Goal: Transaction & Acquisition: Book appointment/travel/reservation

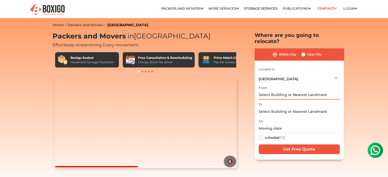
click at [283, 91] on input "text" at bounding box center [299, 95] width 81 height 9
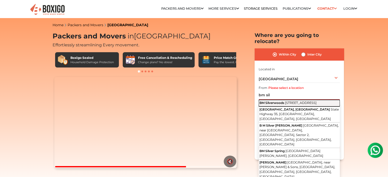
click at [282, 101] on span "BM Silverwoods" at bounding box center [272, 103] width 25 height 4
type input "BM Silverwoods, 27th Main Road, HSR, Sector 2, Somasundarapalya, Bengaluru, Kar…"
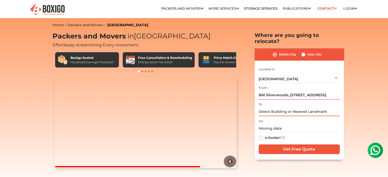
click at [274, 107] on input "text" at bounding box center [299, 111] width 81 height 9
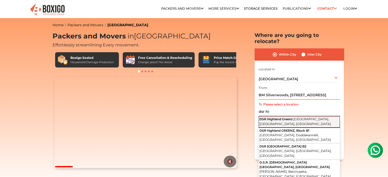
click at [282, 117] on span "DSR Highland Greenz" at bounding box center [276, 119] width 33 height 4
type input "DSR Highland Greenz, Chikkanayakana Halli Road, Chikkanayakanahalli, Doddakanne…"
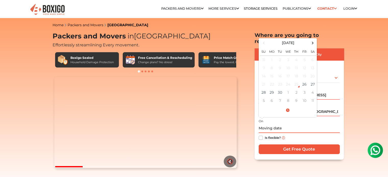
click at [273, 125] on input "text" at bounding box center [299, 128] width 81 height 9
click at [296, 89] on td "2" at bounding box center [297, 93] width 8 height 8
click at [299, 124] on input "10/02/2025 12:00 AM" at bounding box center [299, 128] width 81 height 9
click at [285, 124] on input "10/02/2025 12:00 AM" at bounding box center [299, 128] width 81 height 9
click at [282, 124] on input "10/02/2025 12:00 AM" at bounding box center [299, 128] width 81 height 9
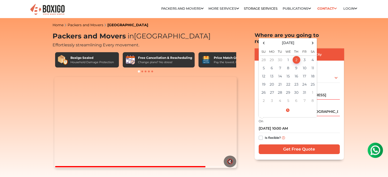
click at [300, 133] on div "Is flexible?" at bounding box center [299, 138] width 81 height 10
click at [281, 124] on input "10/02/2025 10:00 AM" at bounding box center [299, 128] width 81 height 9
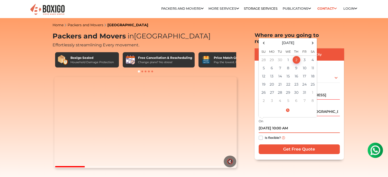
click at [283, 124] on input "10/02/2025 10:00 AM" at bounding box center [299, 128] width 81 height 9
type input "10/02/2025 11:00 AM"
click at [301, 133] on div "Is flexible?" at bounding box center [299, 138] width 81 height 10
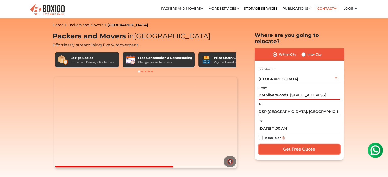
click at [300, 145] on input "Get Free Quote" at bounding box center [299, 150] width 81 height 10
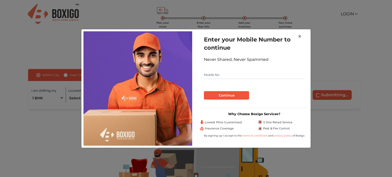
click at [226, 75] on input "text" at bounding box center [254, 75] width 101 height 8
type input "9632996017"
click at [226, 94] on button "Continue" at bounding box center [226, 95] width 45 height 9
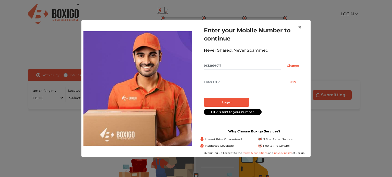
click at [216, 83] on input "text" at bounding box center [242, 82] width 77 height 8
type input "2689"
click at [227, 101] on button "Login" at bounding box center [226, 102] width 45 height 9
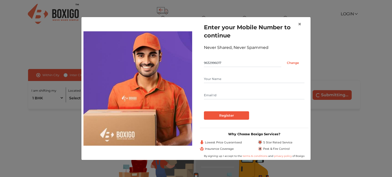
click at [216, 77] on input "text" at bounding box center [254, 79] width 101 height 8
type input "Abhishek"
type input "[EMAIL_ADDRESS][DOMAIN_NAME]"
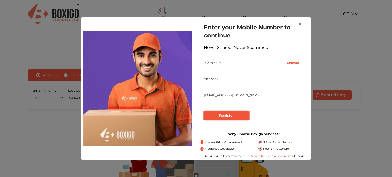
click at [223, 115] on input "Register" at bounding box center [226, 116] width 45 height 9
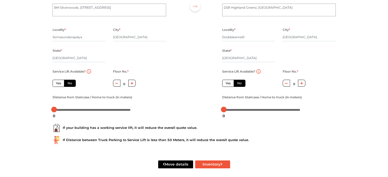
scroll to position [62, 0]
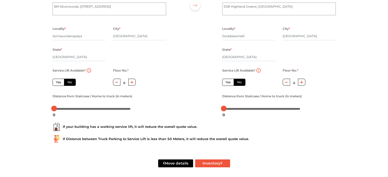
click at [58, 84] on label "Yes" at bounding box center [59, 82] width 12 height 7
click at [58, 83] on input "Yes" at bounding box center [57, 81] width 3 height 3
radio input "true"
click at [70, 82] on label "No" at bounding box center [70, 82] width 12 height 7
click at [70, 82] on input "No" at bounding box center [69, 81] width 3 height 3
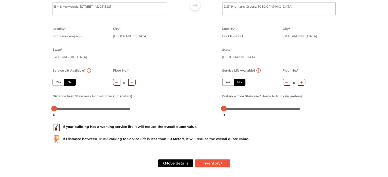
click at [69, 83] on label "No" at bounding box center [70, 82] width 12 height 7
click at [69, 83] on input "No" at bounding box center [69, 81] width 3 height 3
click at [69, 83] on label "No" at bounding box center [70, 82] width 12 height 7
click at [69, 83] on input "No" at bounding box center [69, 81] width 3 height 3
radio input "true"
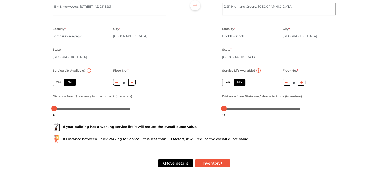
click at [130, 83] on button "button" at bounding box center [131, 82] width 7 height 7
type input "2"
click at [57, 82] on label "Yes" at bounding box center [59, 82] width 12 height 7
click at [57, 82] on input "Yes" at bounding box center [57, 81] width 3 height 3
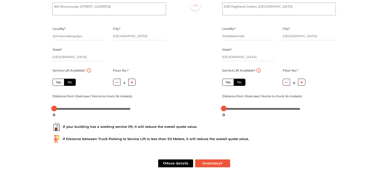
radio input "true"
type input "0"
click at [227, 83] on label "Yes" at bounding box center [228, 82] width 12 height 7
click at [227, 83] on input "Yes" at bounding box center [227, 81] width 3 height 3
radio input "false"
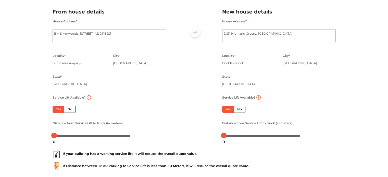
scroll to position [65, 0]
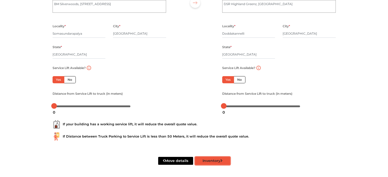
click at [215, 161] on button "Inventory" at bounding box center [212, 161] width 35 height 8
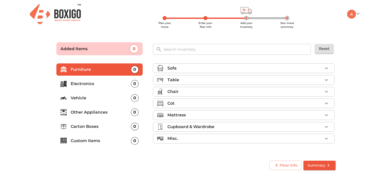
click at [327, 66] on icon "button" at bounding box center [326, 68] width 6 height 6
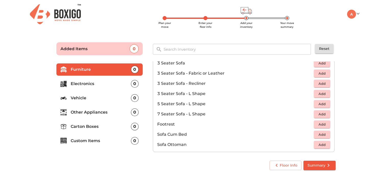
scroll to position [79, 0]
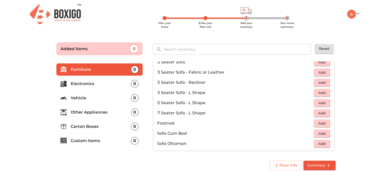
click at [318, 104] on span "Add" at bounding box center [322, 103] width 11 height 6
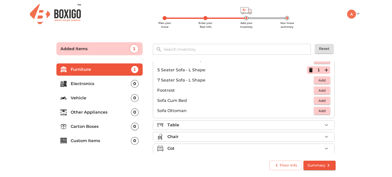
scroll to position [141, 0]
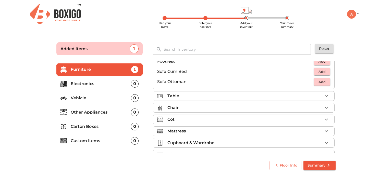
click at [308, 95] on div "Table" at bounding box center [244, 96] width 155 height 6
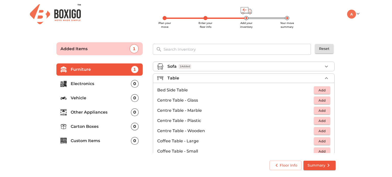
scroll to position [2, 0]
click at [321, 90] on span "Add" at bounding box center [322, 91] width 11 height 6
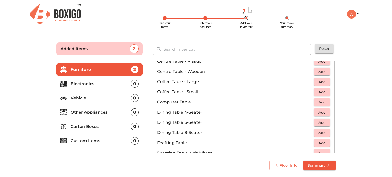
scroll to position [62, 0]
click at [320, 92] on span "Add" at bounding box center [322, 92] width 11 height 6
click at [322, 101] on span "Add" at bounding box center [322, 102] width 11 height 6
click at [325, 101] on icon "button" at bounding box center [327, 102] width 4 height 4
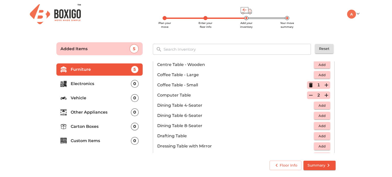
scroll to position [77, 0]
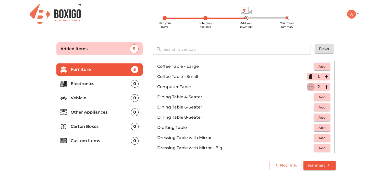
click at [308, 86] on icon "button" at bounding box center [311, 87] width 6 height 6
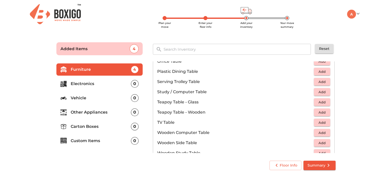
scroll to position [276, 0]
click at [320, 90] on span "Add" at bounding box center [322, 92] width 11 height 6
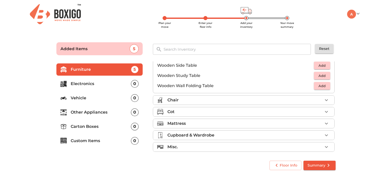
scroll to position [355, 0]
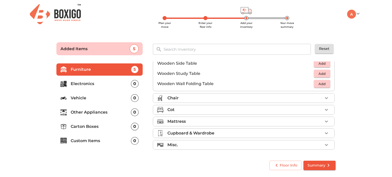
click at [293, 99] on div "Chair" at bounding box center [244, 98] width 155 height 6
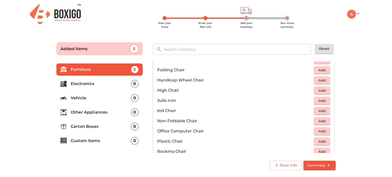
scroll to position [139, 0]
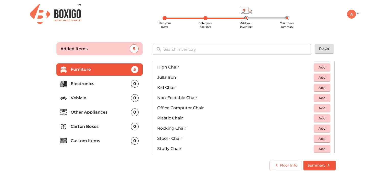
click at [320, 117] on span "Add" at bounding box center [322, 119] width 11 height 6
click at [323, 117] on icon "button" at bounding box center [326, 118] width 6 height 6
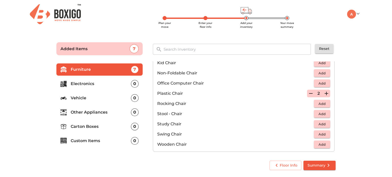
scroll to position [164, 0]
click at [321, 84] on span "Add" at bounding box center [322, 83] width 11 height 6
click at [325, 82] on icon "button" at bounding box center [327, 83] width 4 height 4
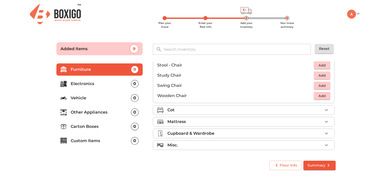
scroll to position [212, 0]
click at [317, 109] on div "Cot" at bounding box center [244, 110] width 155 height 6
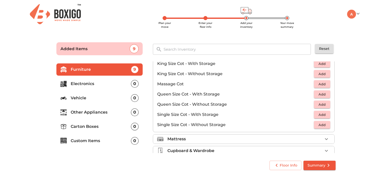
scroll to position [144, 0]
click at [318, 94] on span "Add" at bounding box center [322, 94] width 11 height 6
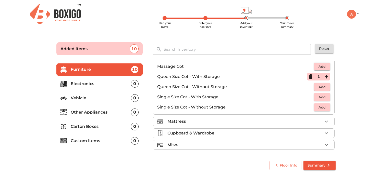
click at [302, 120] on div "Mattress" at bounding box center [244, 122] width 155 height 6
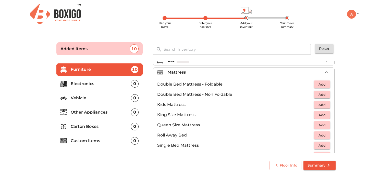
scroll to position [43, 0]
click at [321, 94] on span "Add" at bounding box center [322, 95] width 11 height 6
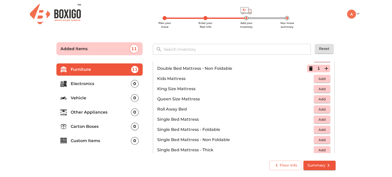
scroll to position [69, 0]
click at [319, 99] on span "Add" at bounding box center [322, 99] width 11 height 6
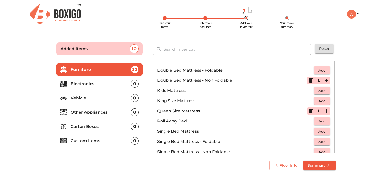
scroll to position [54, 0]
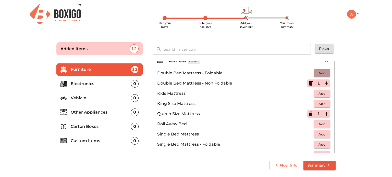
click at [319, 73] on span "Add" at bounding box center [322, 73] width 11 height 6
click at [309, 82] on icon "button" at bounding box center [311, 83] width 4 height 5
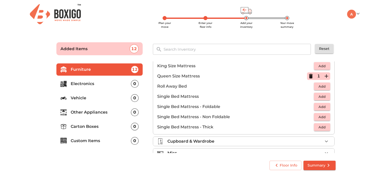
scroll to position [92, 0]
click at [322, 105] on span "Add" at bounding box center [322, 107] width 11 height 6
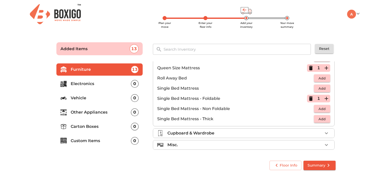
scroll to position [100, 0]
click at [325, 99] on icon "button" at bounding box center [327, 99] width 4 height 4
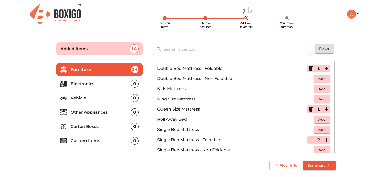
scroll to position [58, 0]
click at [309, 67] on icon "button" at bounding box center [311, 69] width 4 height 5
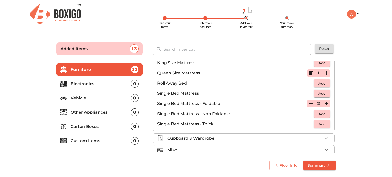
scroll to position [100, 0]
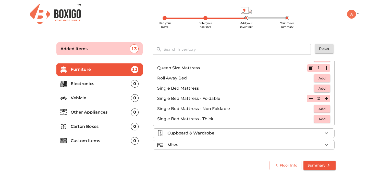
click at [280, 134] on div "Cupboard & Wardrobe" at bounding box center [244, 133] width 155 height 6
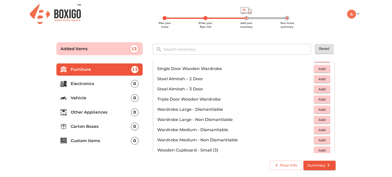
scroll to position [152, 0]
click at [319, 78] on span "Add" at bounding box center [322, 80] width 11 height 6
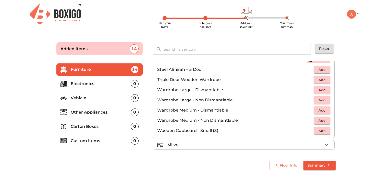
click at [271, 145] on div "Misc." at bounding box center [244, 145] width 155 height 6
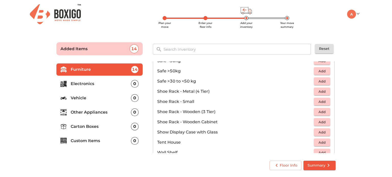
scroll to position [258, 0]
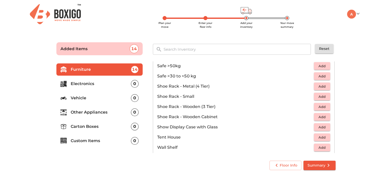
click at [319, 117] on span "Add" at bounding box center [322, 117] width 11 height 6
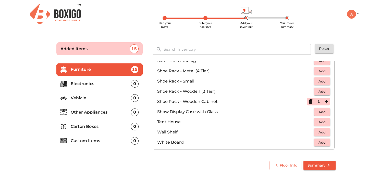
click at [91, 82] on p "Electronics" at bounding box center [101, 84] width 60 height 6
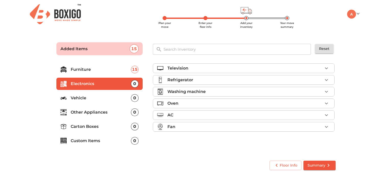
click at [310, 65] on div "Television" at bounding box center [244, 68] width 155 height 6
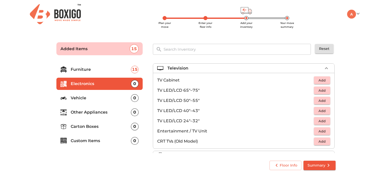
click at [319, 100] on span "Add" at bounding box center [322, 101] width 11 height 6
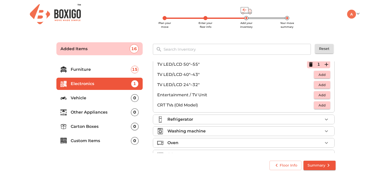
scroll to position [38, 0]
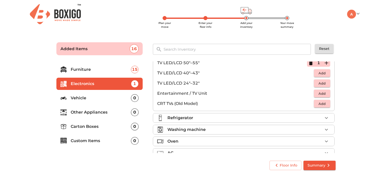
click at [294, 118] on div "Refrigerator" at bounding box center [244, 118] width 155 height 6
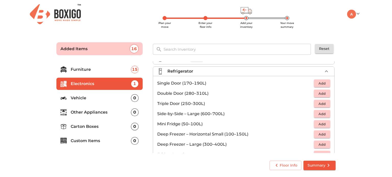
scroll to position [8, 0]
click at [321, 83] on span "Add" at bounding box center [322, 84] width 11 height 6
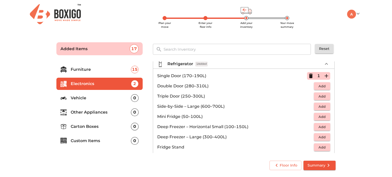
scroll to position [68, 0]
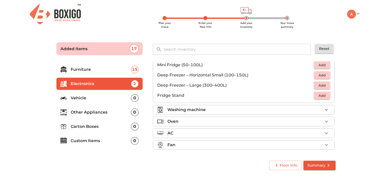
click at [261, 110] on div "Washing machine" at bounding box center [244, 110] width 155 height 6
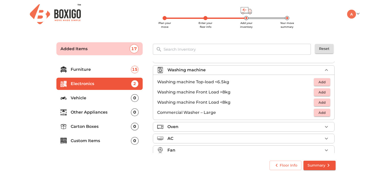
scroll to position [21, 0]
click at [319, 82] on span "Add" at bounding box center [322, 83] width 11 height 6
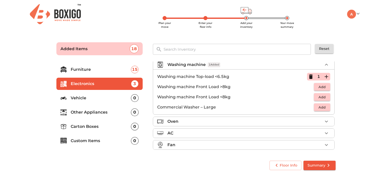
click at [250, 132] on div "AC" at bounding box center [244, 133] width 155 height 6
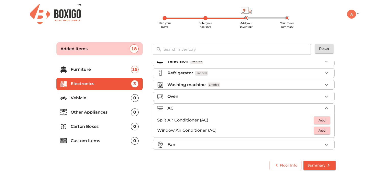
scroll to position [7, 0]
click at [247, 144] on div "Fan" at bounding box center [244, 145] width 155 height 6
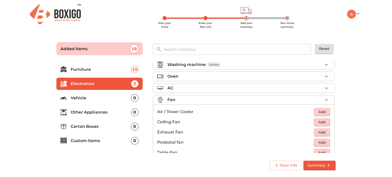
scroll to position [37, 0]
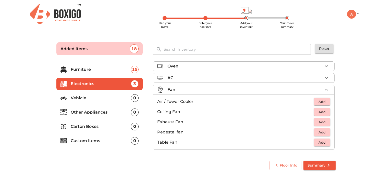
click at [101, 98] on p "Vehicle" at bounding box center [101, 98] width 60 height 6
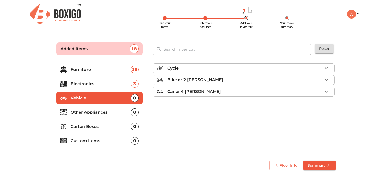
click at [279, 77] on div "Bike or 2 [PERSON_NAME]" at bounding box center [244, 80] width 155 height 6
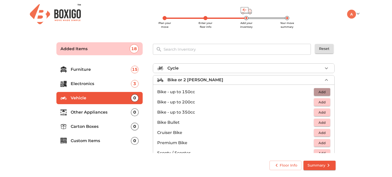
click at [319, 92] on span "Add" at bounding box center [322, 92] width 11 height 6
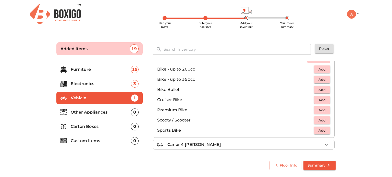
click at [90, 111] on p "Other Appliances" at bounding box center [101, 113] width 60 height 6
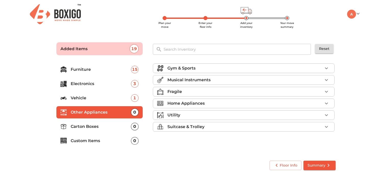
click at [296, 68] on div "Gym & Sports" at bounding box center [244, 68] width 155 height 6
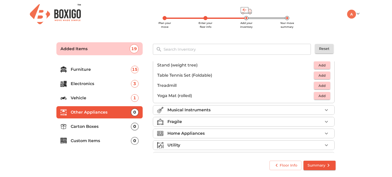
scroll to position [170, 0]
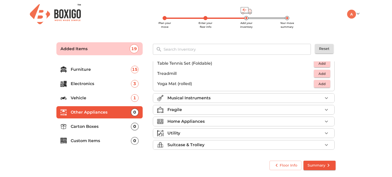
click at [274, 111] on div "Fragile" at bounding box center [244, 110] width 155 height 6
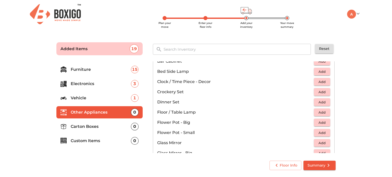
scroll to position [103, 0]
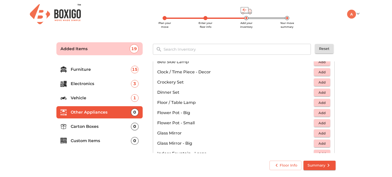
click at [109, 127] on p "Carton Boxes" at bounding box center [101, 127] width 60 height 6
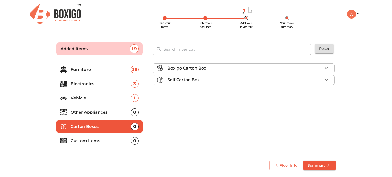
click at [327, 68] on icon "button" at bounding box center [326, 69] width 3 height 2
click at [321, 79] on span "Add" at bounding box center [322, 81] width 11 height 6
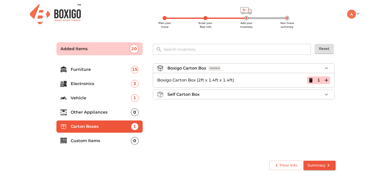
click at [326, 79] on icon "button" at bounding box center [327, 81] width 4 height 4
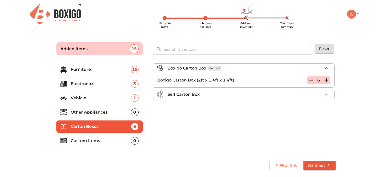
click at [326, 79] on icon "button" at bounding box center [327, 81] width 4 height 4
click at [327, 69] on icon "button" at bounding box center [326, 68] width 6 height 6
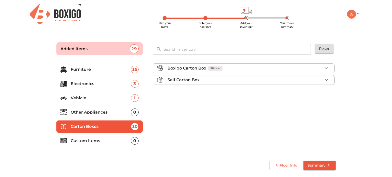
click at [97, 140] on p "Custom Items" at bounding box center [101, 141] width 60 height 6
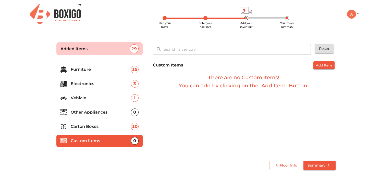
click at [98, 110] on p "Other Appliances" at bounding box center [101, 113] width 60 height 6
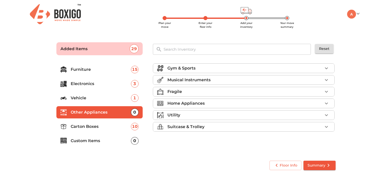
click at [301, 93] on div "Fragile" at bounding box center [244, 92] width 155 height 6
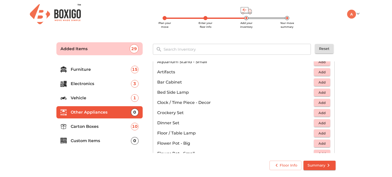
scroll to position [73, 0]
click at [319, 111] on span "Add" at bounding box center [322, 113] width 11 height 6
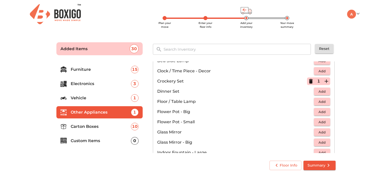
scroll to position [104, 0]
click at [325, 81] on icon "button" at bounding box center [327, 82] width 4 height 4
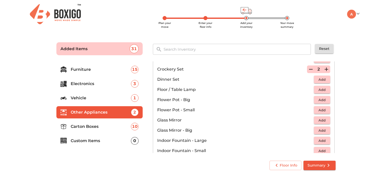
scroll to position [103, 0]
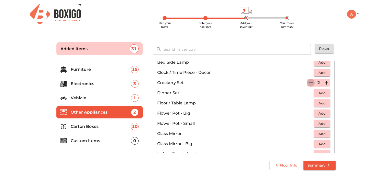
click at [308, 83] on icon "button" at bounding box center [311, 83] width 6 height 6
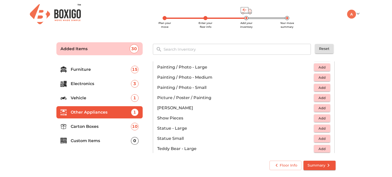
scroll to position [231, 0]
click at [321, 86] on span "Add" at bounding box center [322, 88] width 11 height 6
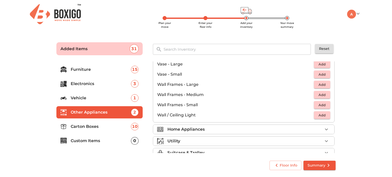
scroll to position [344, 0]
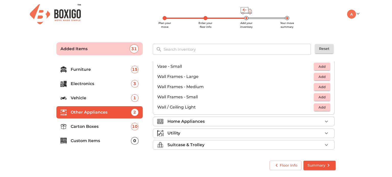
click at [266, 121] on div "Home Appliances" at bounding box center [244, 122] width 155 height 6
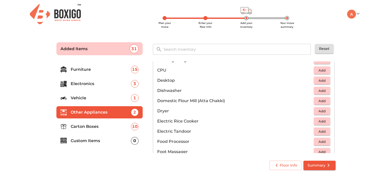
scroll to position [117, 0]
click at [89, 84] on p "Electronics" at bounding box center [101, 84] width 60 height 6
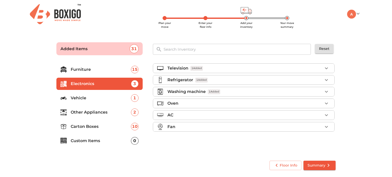
scroll to position [0, 0]
click at [92, 98] on p "Vehicle" at bounding box center [101, 98] width 60 height 6
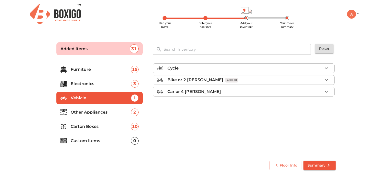
click at [95, 112] on p "Other Appliances" at bounding box center [101, 113] width 60 height 6
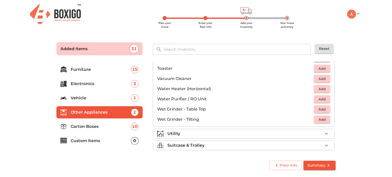
scroll to position [354, 0]
click at [265, 134] on div "Utility" at bounding box center [244, 133] width 155 height 6
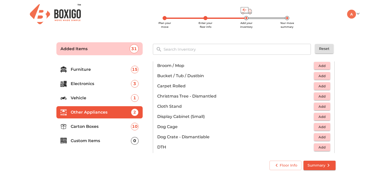
scroll to position [116, 0]
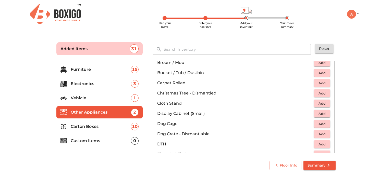
click at [319, 72] on span "Add" at bounding box center [322, 73] width 11 height 6
click at [325, 72] on icon "button" at bounding box center [327, 73] width 4 height 4
click at [321, 84] on span "Add" at bounding box center [322, 83] width 11 height 6
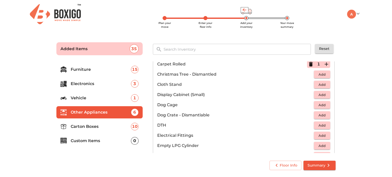
scroll to position [136, 0]
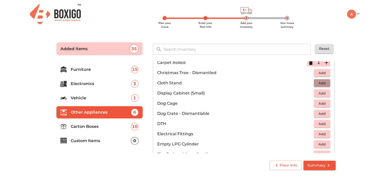
click at [320, 81] on span "Add" at bounding box center [322, 83] width 11 height 6
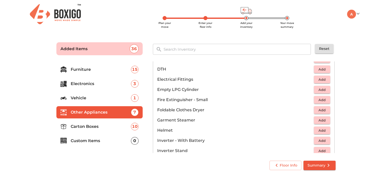
scroll to position [191, 0]
click at [320, 89] on span "Add" at bounding box center [322, 90] width 11 height 6
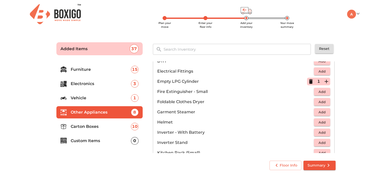
scroll to position [199, 0]
click at [323, 80] on icon "button" at bounding box center [326, 81] width 6 height 6
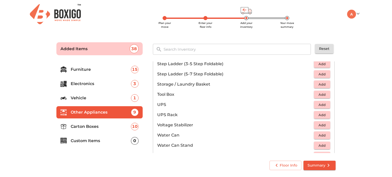
scroll to position [319, 0]
click at [317, 102] on span "Add" at bounding box center [322, 105] width 11 height 6
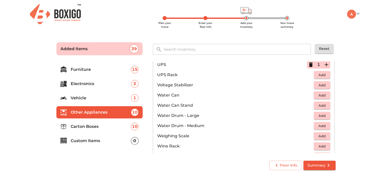
scroll to position [360, 0]
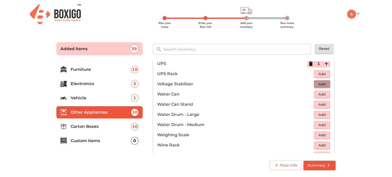
click at [321, 84] on span "Add" at bounding box center [322, 84] width 11 height 6
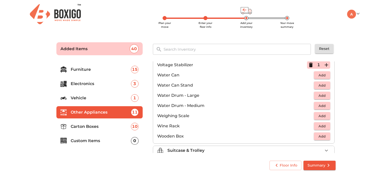
scroll to position [384, 0]
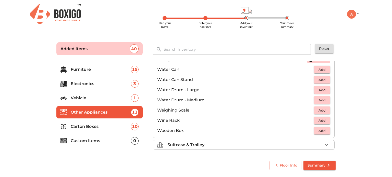
click at [282, 148] on li "Suitcase & Trolley" at bounding box center [243, 145] width 181 height 9
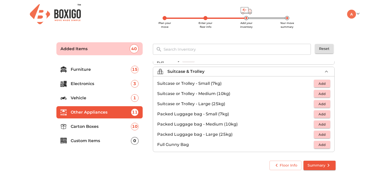
scroll to position [58, 0]
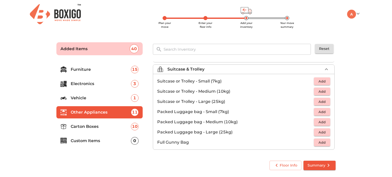
click at [321, 130] on span "Add" at bounding box center [322, 133] width 11 height 6
click at [326, 131] on icon "button" at bounding box center [326, 132] width 6 height 6
click at [322, 122] on span "Add" at bounding box center [322, 122] width 11 height 6
click at [324, 120] on icon "button" at bounding box center [326, 122] width 6 height 6
click at [101, 129] on p "Carton Boxes" at bounding box center [101, 127] width 60 height 6
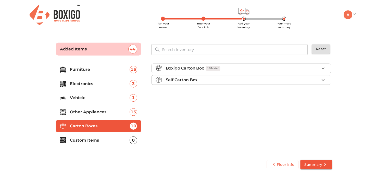
scroll to position [0, 0]
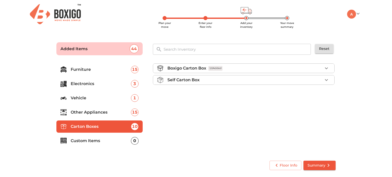
click at [101, 140] on p "Custom Items" at bounding box center [101, 141] width 60 height 6
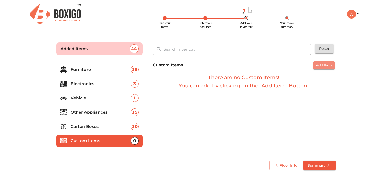
click at [326, 66] on span "Add Item" at bounding box center [324, 66] width 16 height 6
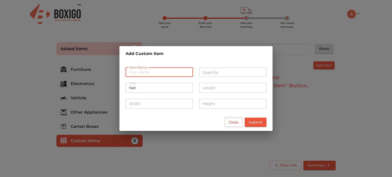
click at [156, 74] on input "text" at bounding box center [159, 73] width 67 height 10
type input "Monitor"
click at [211, 74] on input "number" at bounding box center [232, 73] width 67 height 10
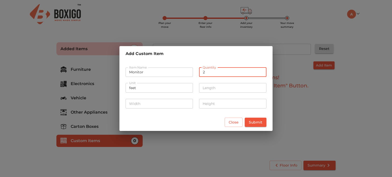
type input "2"
click at [256, 122] on span "Submit" at bounding box center [256, 122] width 14 height 6
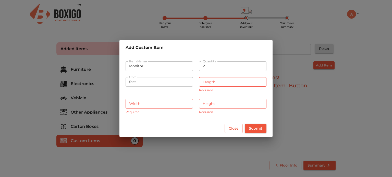
click at [214, 83] on input "number" at bounding box center [232, 82] width 67 height 10
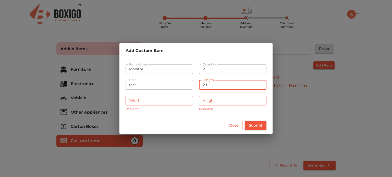
type input "21"
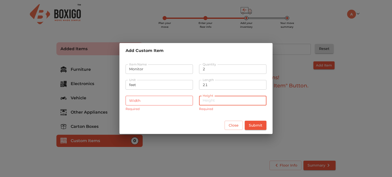
click at [219, 100] on input "number" at bounding box center [232, 101] width 67 height 10
click at [212, 100] on input "25" at bounding box center [232, 101] width 67 height 10
type input "20"
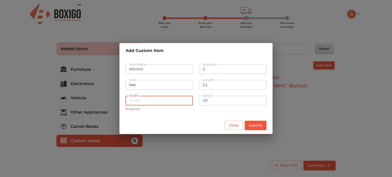
click at [161, 101] on input "number" at bounding box center [159, 101] width 67 height 10
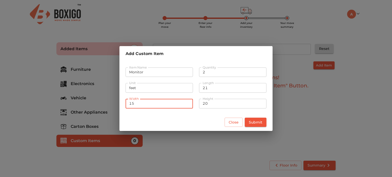
type input "15"
click at [257, 120] on span "Submit" at bounding box center [256, 122] width 14 height 6
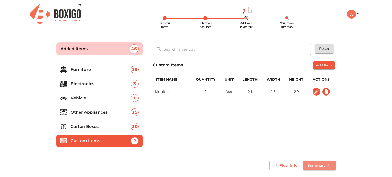
click at [324, 166] on span "Summary" at bounding box center [320, 166] width 24 height 6
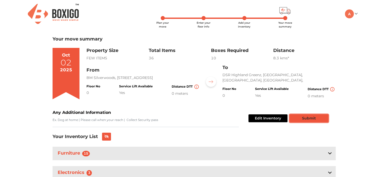
click at [305, 117] on button "Submit" at bounding box center [309, 119] width 39 height 8
